Goal: Find contact information

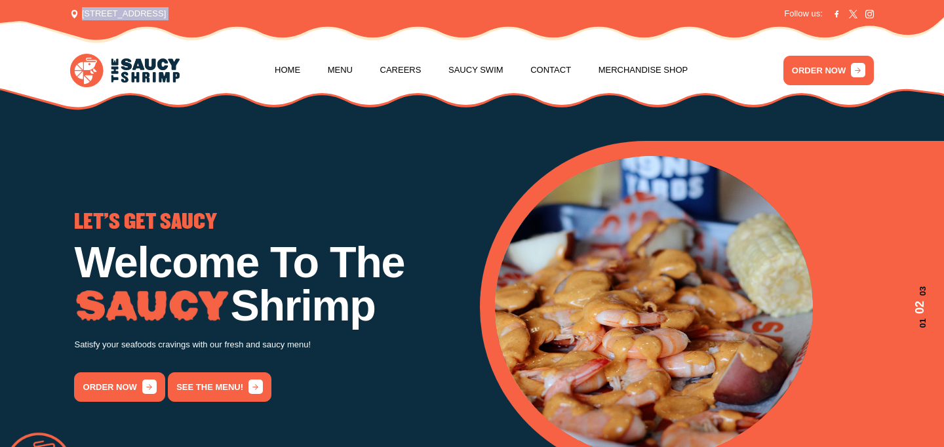
drag, startPoint x: 263, startPoint y: 11, endPoint x: 80, endPoint y: 12, distance: 183.5
click at [80, 12] on div "[STREET_ADDRESS] Login / Register Follow us:" at bounding box center [471, 13] width 803 height 13
copy div "[STREET_ADDRESS] Login / Register"
